Goal: Transaction & Acquisition: Book appointment/travel/reservation

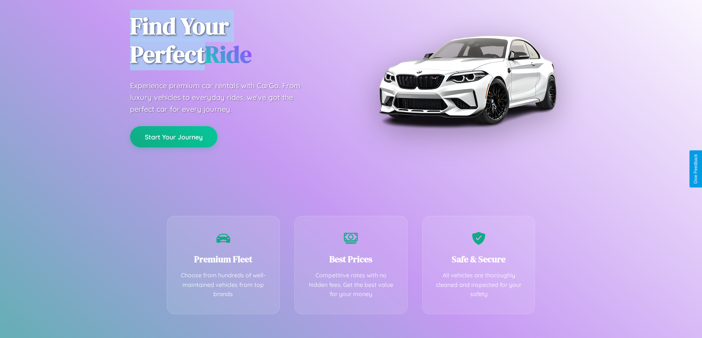
scroll to position [145, 0]
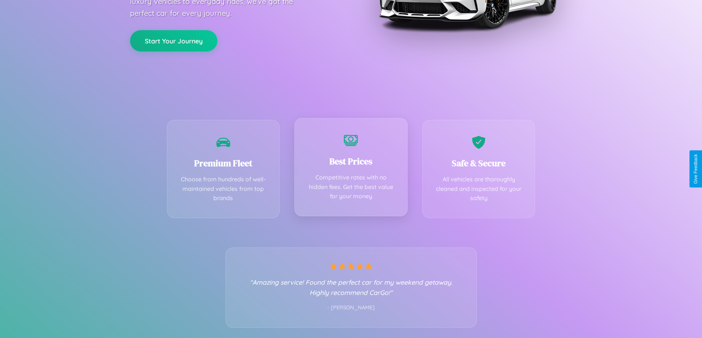
click at [351, 169] on div "Best Prices Competitive rates with no hidden fees. Get the best value for your …" at bounding box center [350, 167] width 113 height 98
click at [173, 40] on button "Start Your Journey" at bounding box center [173, 39] width 87 height 21
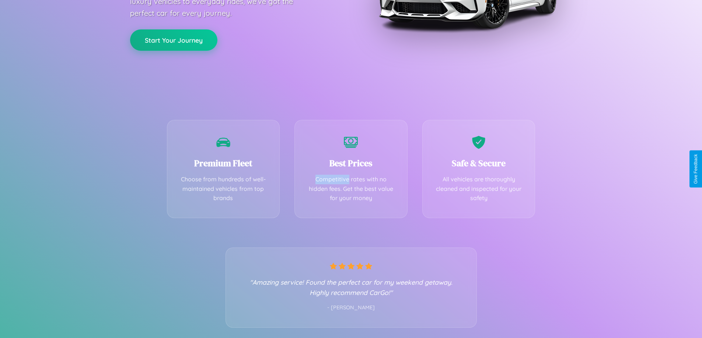
click at [173, 40] on button "Start Your Journey" at bounding box center [173, 39] width 87 height 21
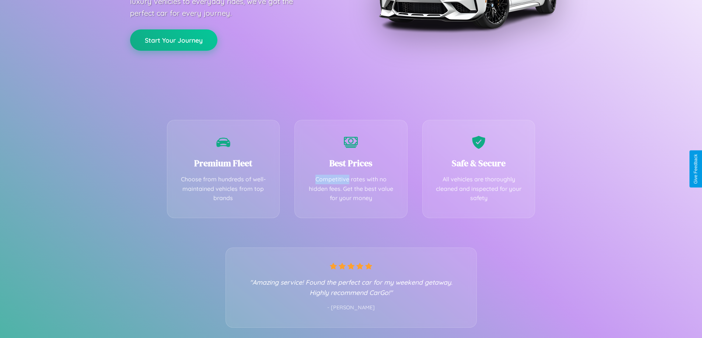
click at [173, 40] on button "Start Your Journey" at bounding box center [173, 39] width 87 height 21
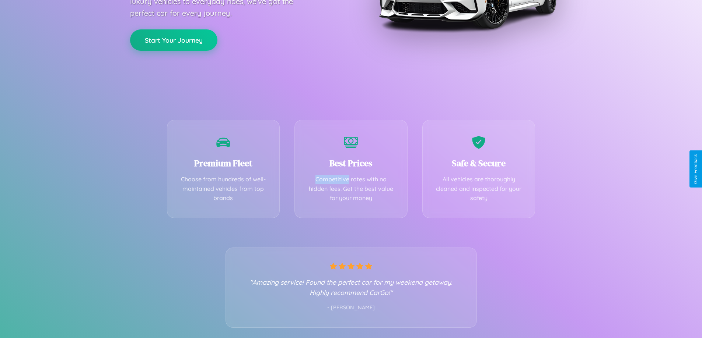
click at [173, 40] on button "Start Your Journey" at bounding box center [173, 39] width 87 height 21
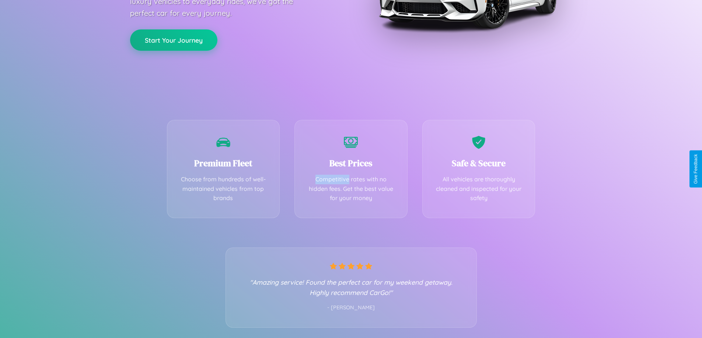
click at [173, 40] on button "Start Your Journey" at bounding box center [173, 39] width 87 height 21
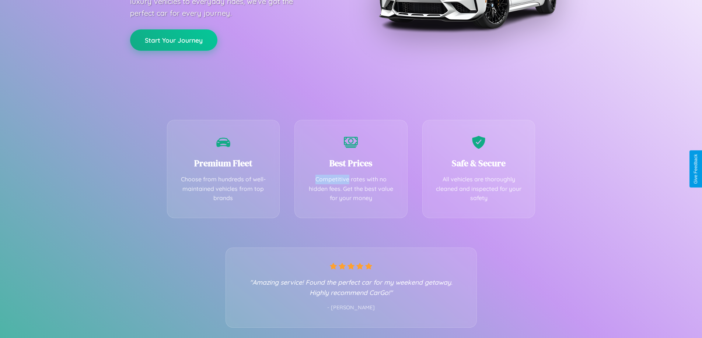
click at [173, 40] on button "Start Your Journey" at bounding box center [173, 39] width 87 height 21
